Goal: Complete application form

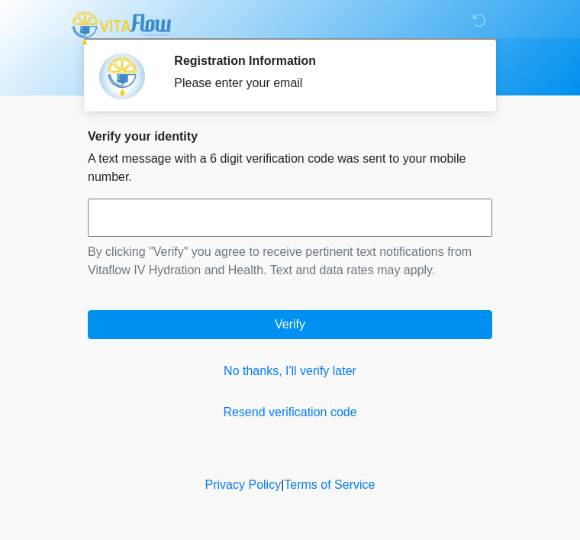
click at [250, 227] on input "text" at bounding box center [290, 217] width 405 height 38
click at [335, 379] on link "No thanks, I'll verify later" at bounding box center [290, 371] width 405 height 18
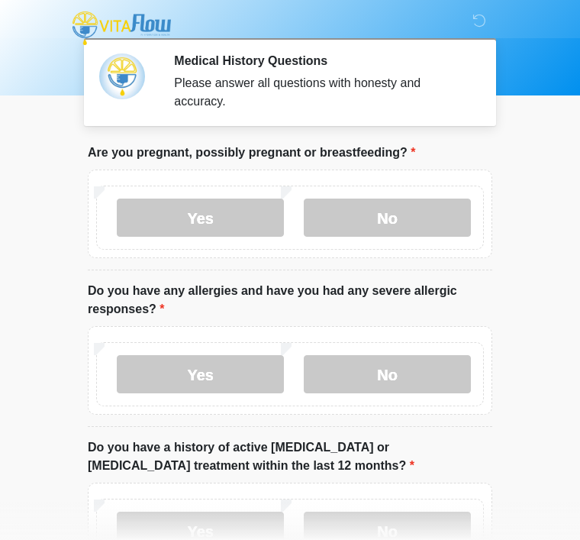
click at [411, 213] on label "No" at bounding box center [387, 217] width 167 height 38
click at [405, 366] on label "No" at bounding box center [387, 374] width 167 height 38
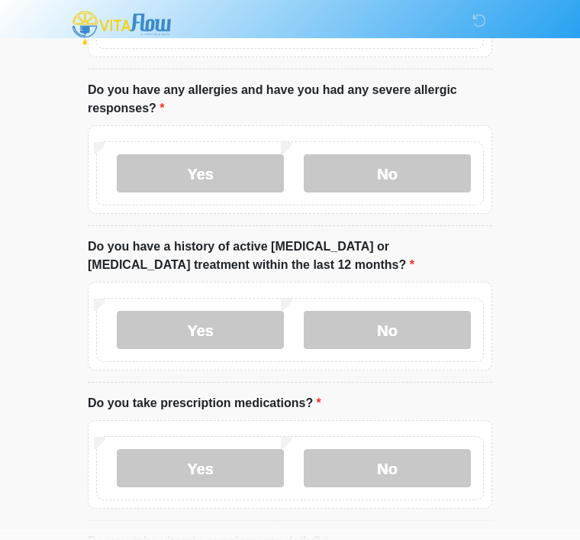
scroll to position [204, 0]
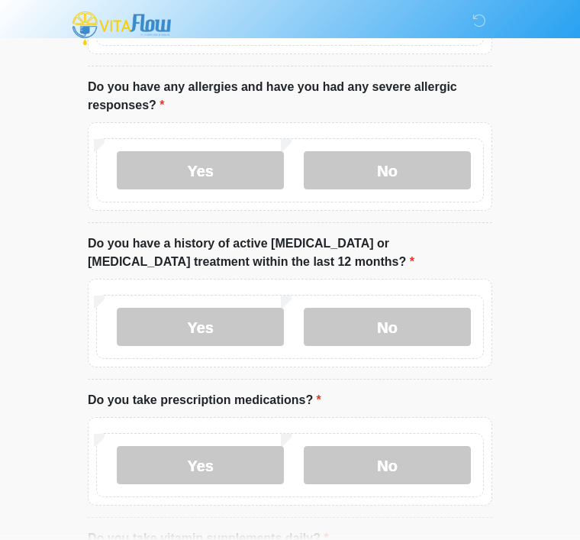
click at [400, 321] on label "No" at bounding box center [387, 327] width 167 height 38
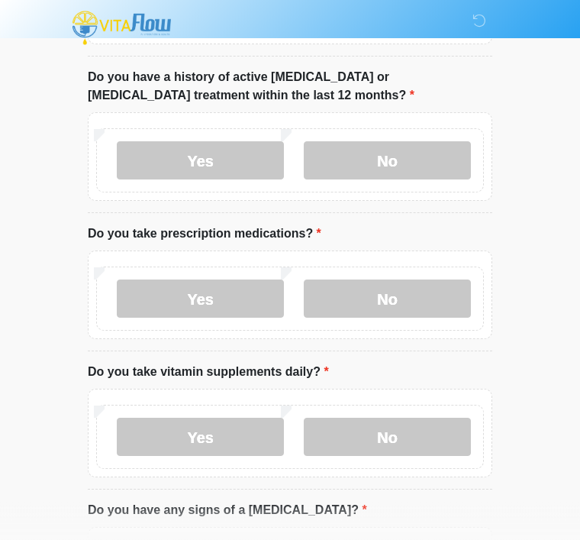
scroll to position [374, 0]
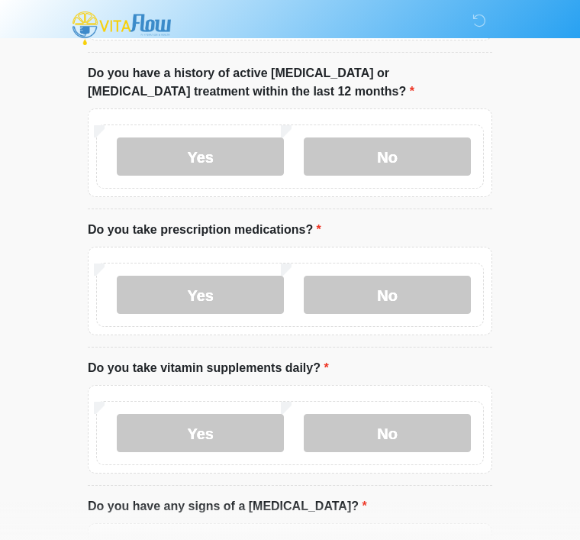
click at [219, 284] on label "Yes" at bounding box center [200, 295] width 167 height 38
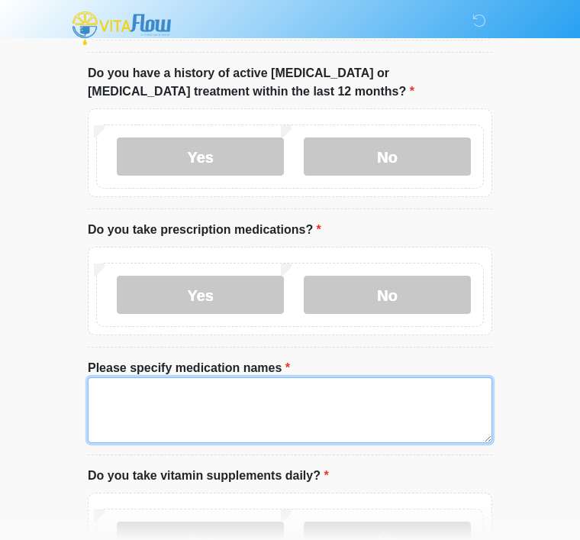
click at [302, 405] on textarea "Please specify medication names" at bounding box center [290, 410] width 405 height 66
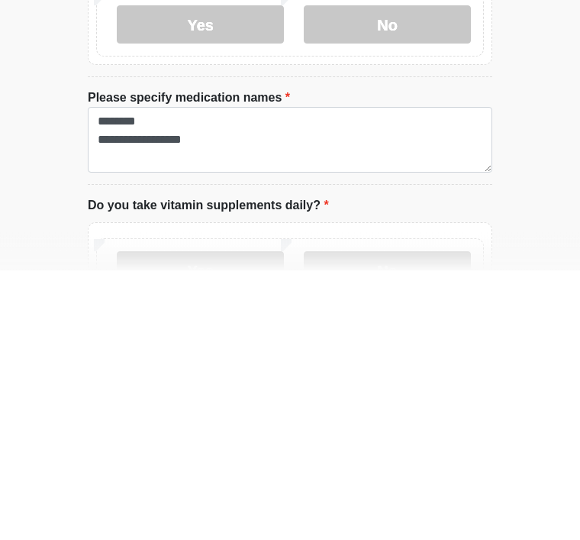
scroll to position [644, 0]
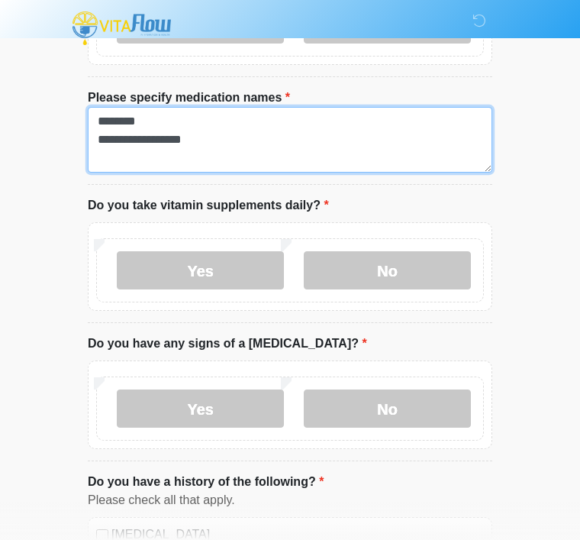
type textarea "**********"
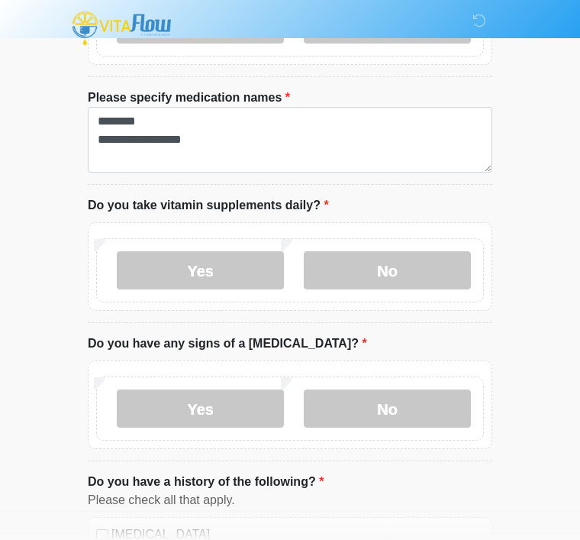
click at [200, 267] on label "Yes" at bounding box center [200, 270] width 167 height 38
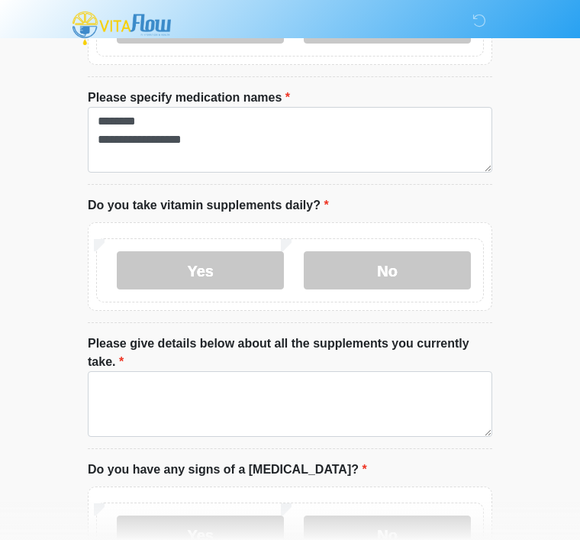
click at [418, 268] on label "No" at bounding box center [387, 270] width 167 height 38
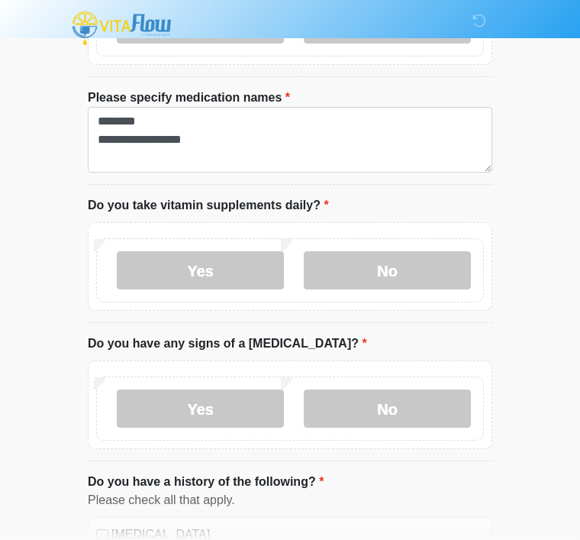
click at [423, 401] on label "No" at bounding box center [387, 408] width 167 height 38
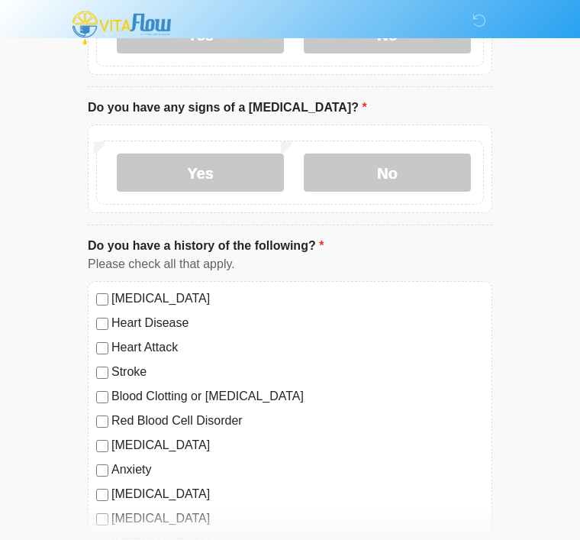
scroll to position [880, 0]
click at [97, 282] on div "[MEDICAL_DATA] Heart Disease Heart Attack Stroke Blood Clotting or [MEDICAL_DAT…" at bounding box center [290, 436] width 405 height 310
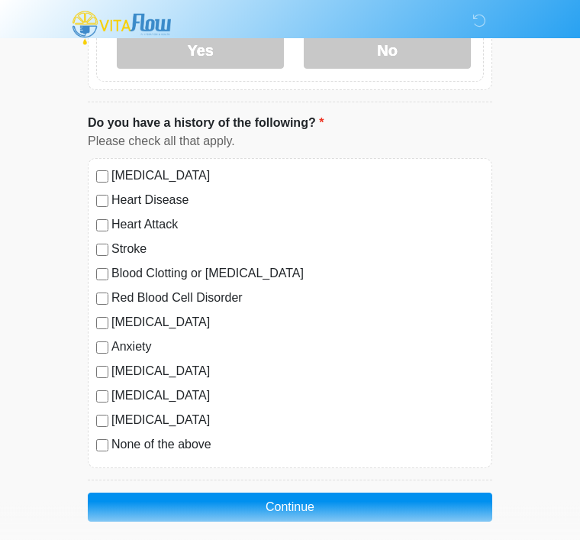
scroll to position [1015, 0]
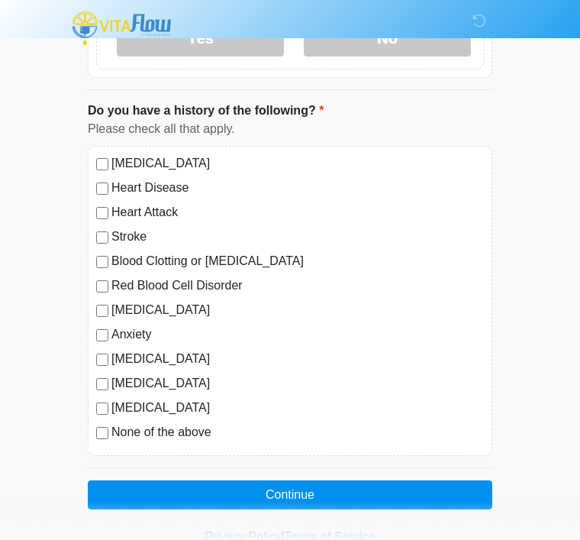
click at [327, 492] on button "Continue" at bounding box center [290, 494] width 405 height 29
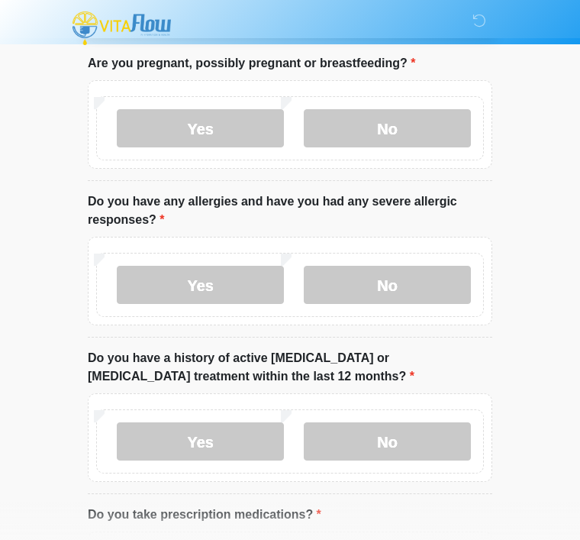
scroll to position [0, 0]
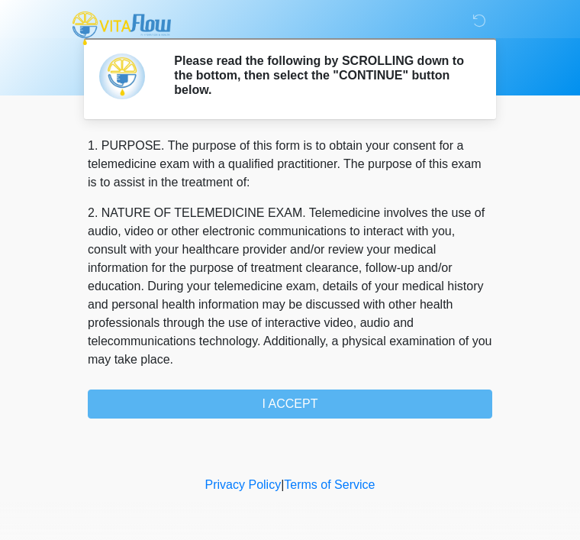
click at [318, 399] on div "1. PURPOSE. The purpose of this form is to obtain your consent for a telemedici…" at bounding box center [290, 278] width 405 height 282
click at [286, 402] on div "1. PURPOSE. The purpose of this form is to obtain your consent for a telemedici…" at bounding box center [290, 278] width 405 height 282
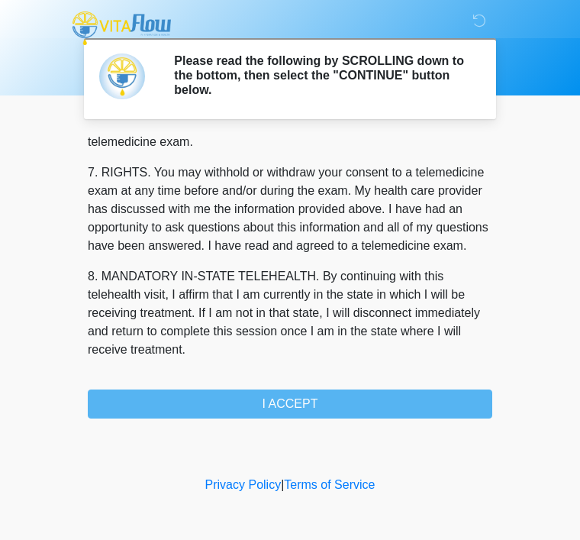
scroll to position [669, 0]
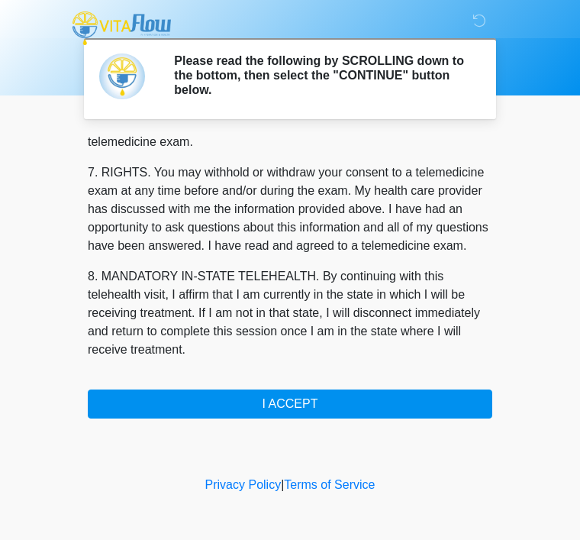
click at [300, 408] on button "I ACCEPT" at bounding box center [290, 403] width 405 height 29
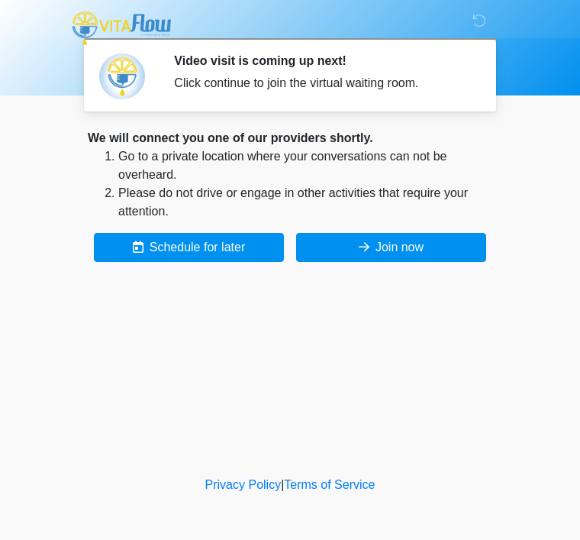
click at [395, 246] on button "Join now" at bounding box center [391, 247] width 190 height 29
